Goal: Transaction & Acquisition: Subscribe to service/newsletter

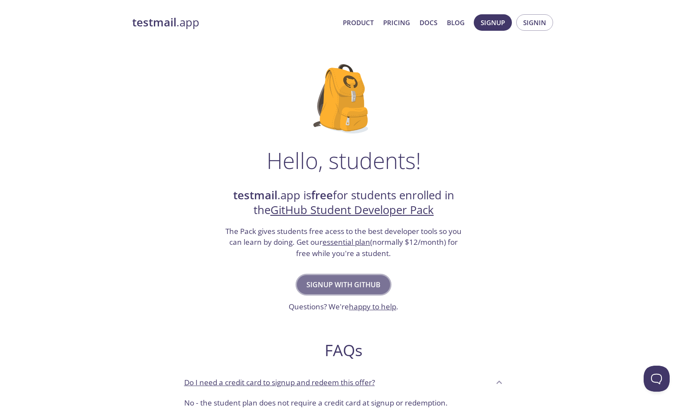
click at [346, 285] on span "Signup with GitHub" at bounding box center [343, 285] width 74 height 12
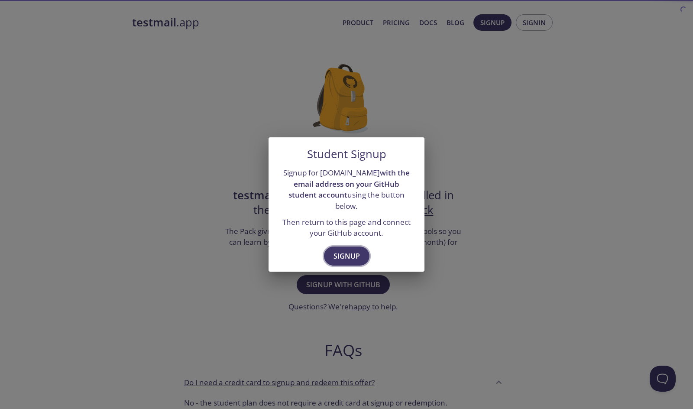
click at [343, 253] on span "Signup" at bounding box center [347, 256] width 26 height 12
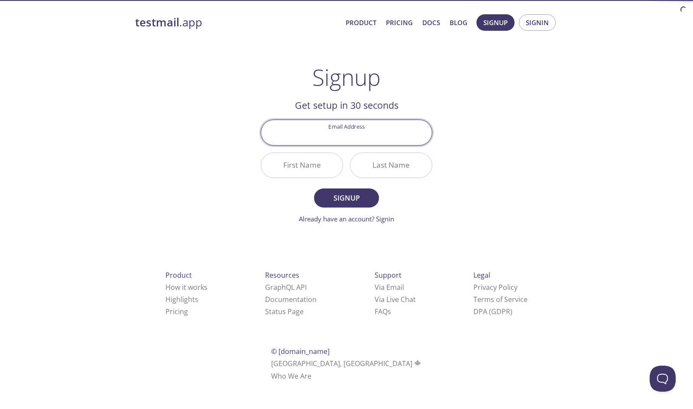
click at [359, 140] on input "Email Address" at bounding box center [346, 132] width 171 height 25
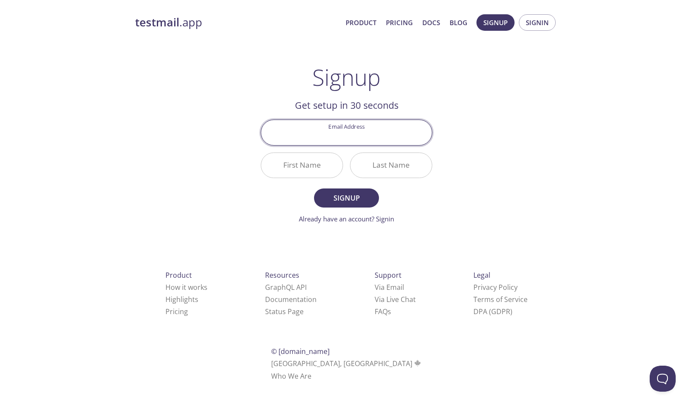
type input "[EMAIL_ADDRESS][DOMAIN_NAME]"
click at [356, 191] on button "Signup" at bounding box center [346, 197] width 65 height 19
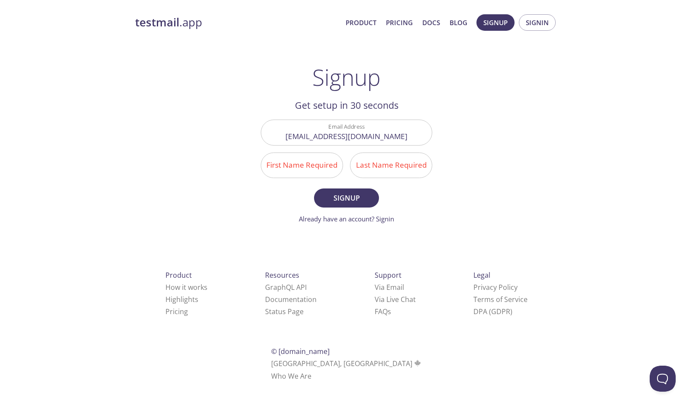
click at [311, 159] on input "First Name Required" at bounding box center [301, 165] width 81 height 25
type input "Aditya"
type input "[PERSON_NAME]"
click at [357, 180] on div "Last Name Required Maheshwari" at bounding box center [391, 165] width 89 height 32
click at [352, 191] on button "Signup" at bounding box center [346, 197] width 65 height 19
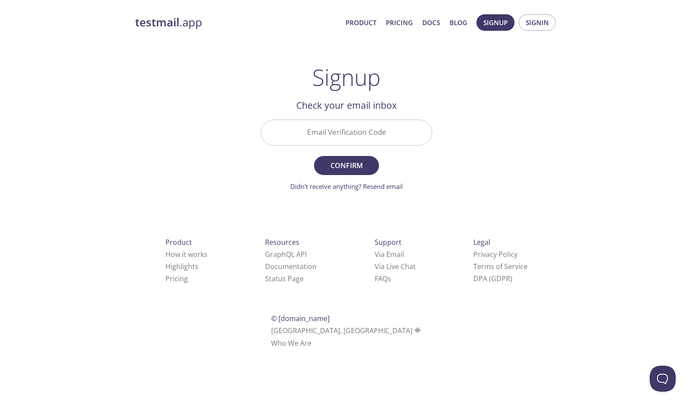
click at [342, 138] on input "Email Verification Code" at bounding box center [346, 132] width 171 height 25
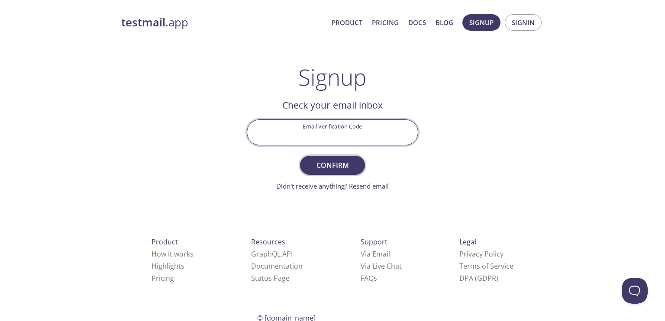
paste input "AV1VVA4"
type input "AV1VVA4"
click at [346, 166] on span "Confirm" at bounding box center [333, 165] width 46 height 12
